Goal: Book appointment/travel/reservation

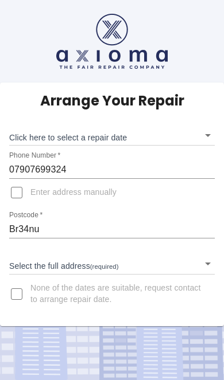
click at [41, 261] on body "Arrange Your Repair Click here to select a repair date ​ Phone Number   * 07907…" at bounding box center [112, 190] width 224 height 380
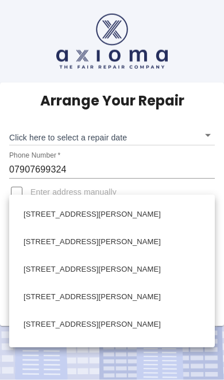
scroll to position [657, 0]
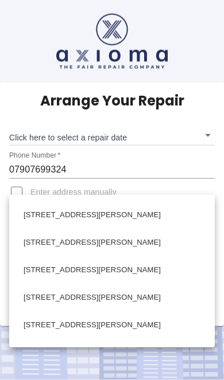
click at [112, 272] on li "[STREET_ADDRESS][PERSON_NAME]" at bounding box center [112, 271] width 200 height 28
type input "[STREET_ADDRESS][PERSON_NAME]"
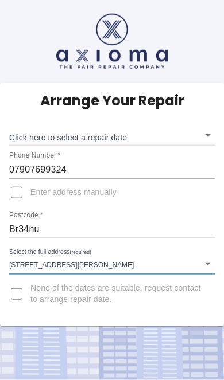
click at [65, 283] on span "None of the dates are suitable, request contact to arrange repair date." at bounding box center [117, 294] width 175 height 23
click at [30, 281] on input "None of the dates are suitable, request contact to arrange repair date." at bounding box center [17, 295] width 28 height 28
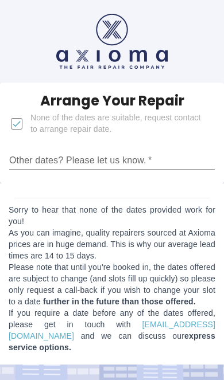
scroll to position [0, 0]
click at [16, 120] on input "None of the dates are suitable, request contact to arrange repair date." at bounding box center [17, 124] width 28 height 28
checkbox input "false"
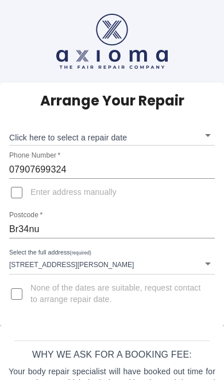
click at [71, 133] on body "Arrange Your Repair Click here to select a repair date ​ Phone Number   * 07907…" at bounding box center [112, 229] width 224 height 458
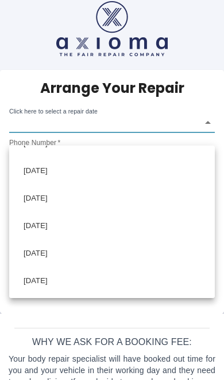
scroll to position [8, 0]
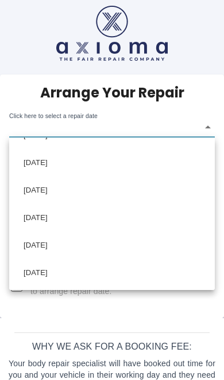
click at [124, 270] on li "[DATE]" at bounding box center [112, 274] width 200 height 28
type input "[DATE]T00:00:00.000Z"
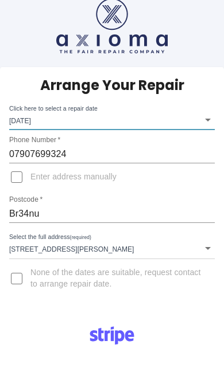
scroll to position [15, 0]
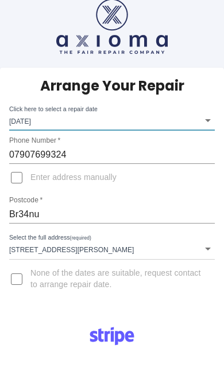
click at [42, 217] on input "Br34nu" at bounding box center [111, 214] width 205 height 18
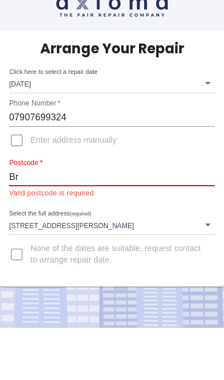
type input "B"
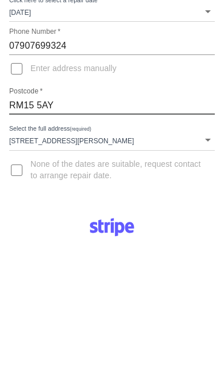
type input "RM15 5AY"
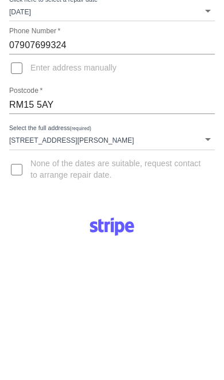
click at [65, 138] on body "Arrange Your Repair Click here to select a repair date [DATE] [DATE]T00:00:00.0…" at bounding box center [112, 303] width 224 height 855
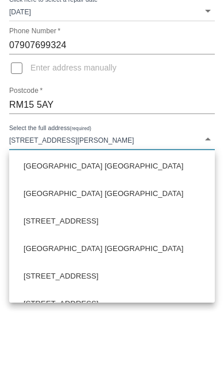
click at [41, 196] on li "[GEOGRAPHIC_DATA] [GEOGRAPHIC_DATA]" at bounding box center [112, 195] width 200 height 28
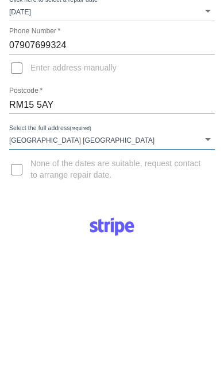
type input "[GEOGRAPHIC_DATA] [GEOGRAPHIC_DATA]"
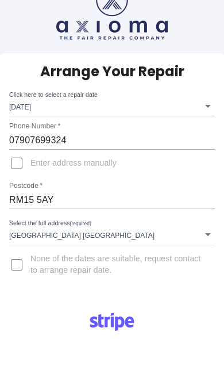
scroll to position [30, 0]
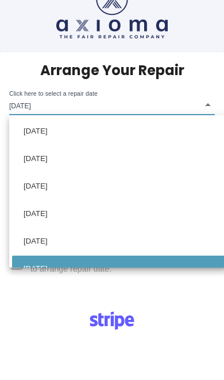
scroll to position [15, 0]
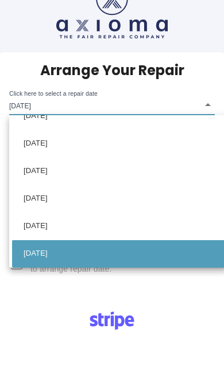
click at [33, 169] on li "[DATE]" at bounding box center [118, 172] width 212 height 28
type input "[DATE]T00:00:00.000Z"
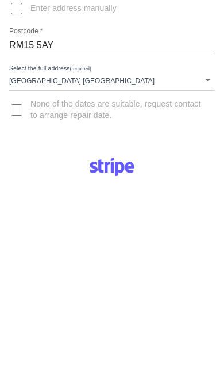
scroll to position [189, 0]
